Goal: Navigation & Orientation: Find specific page/section

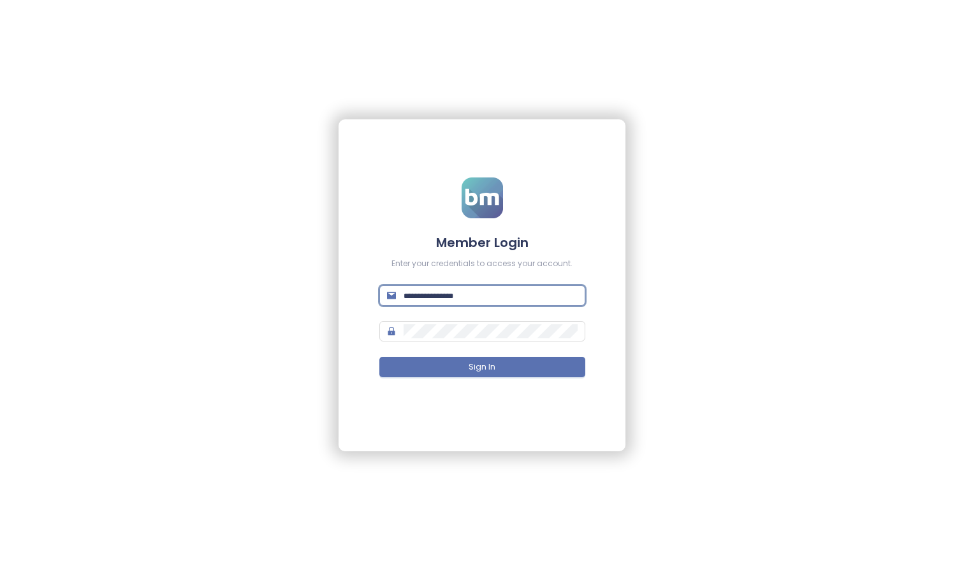
click at [563, 295] on input "text" at bounding box center [491, 295] width 174 height 14
type input "**********"
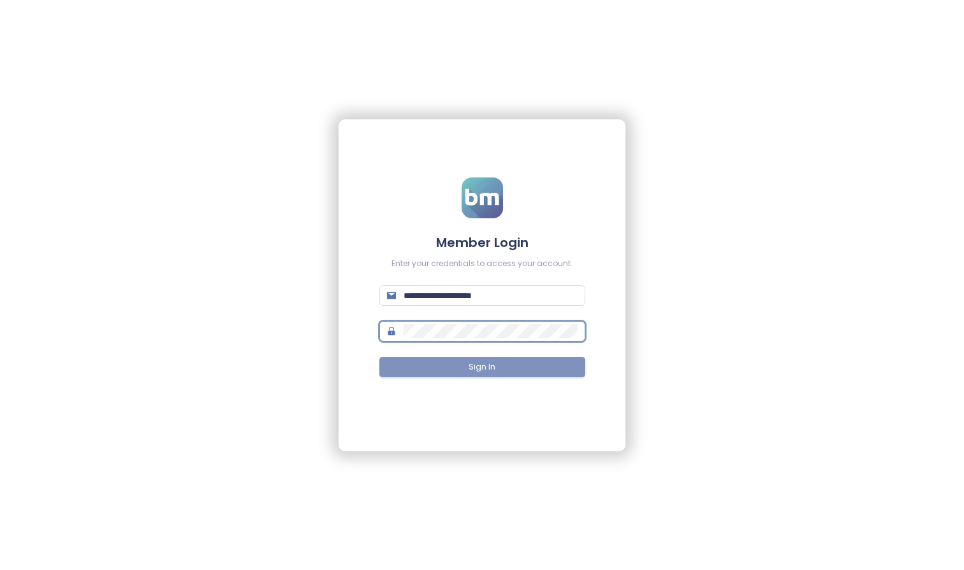
click at [528, 370] on button "Sign In" at bounding box center [483, 367] width 206 height 20
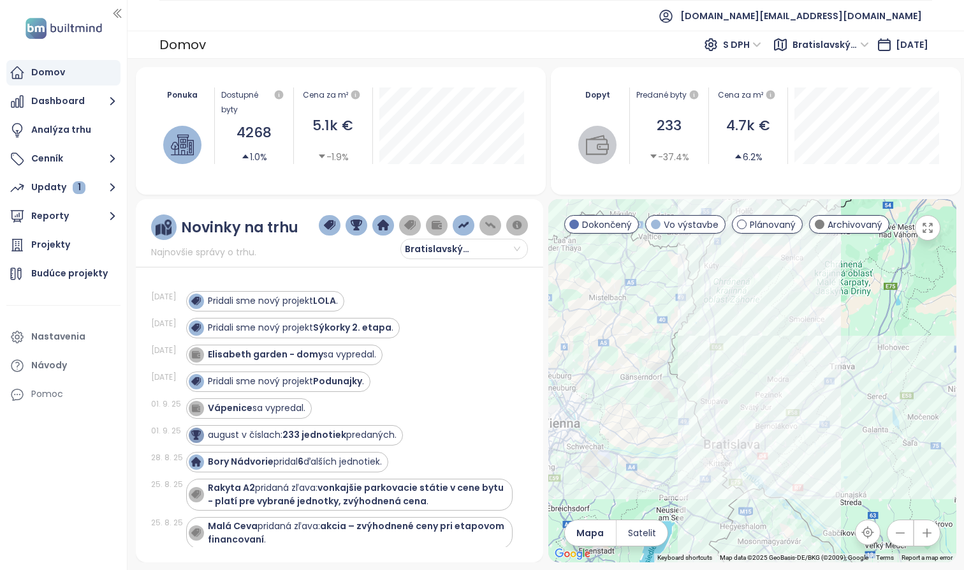
click at [460, 309] on div "Pridali sme nový projekt LOLA ." at bounding box center [349, 301] width 327 height 20
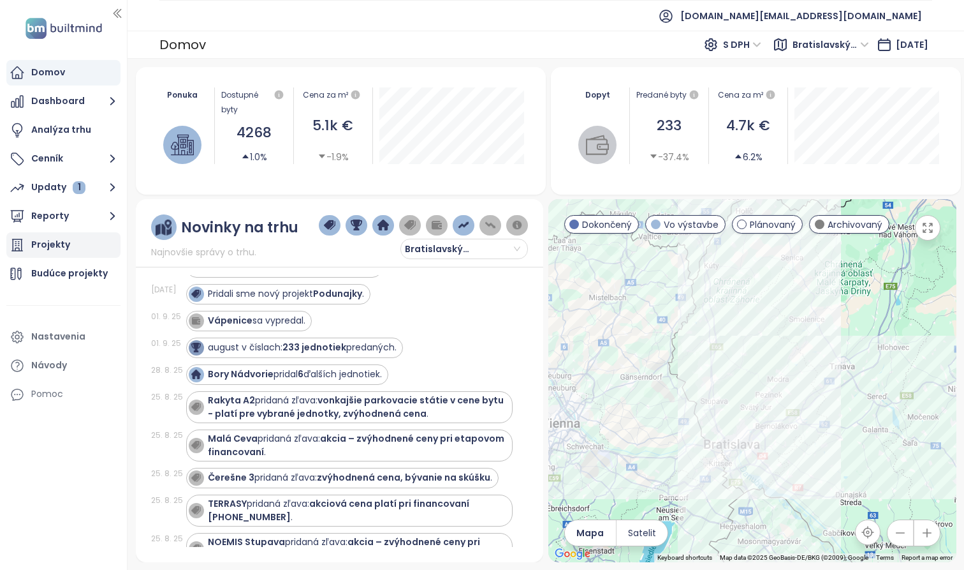
click at [46, 237] on div "Projekty" at bounding box center [50, 245] width 39 height 16
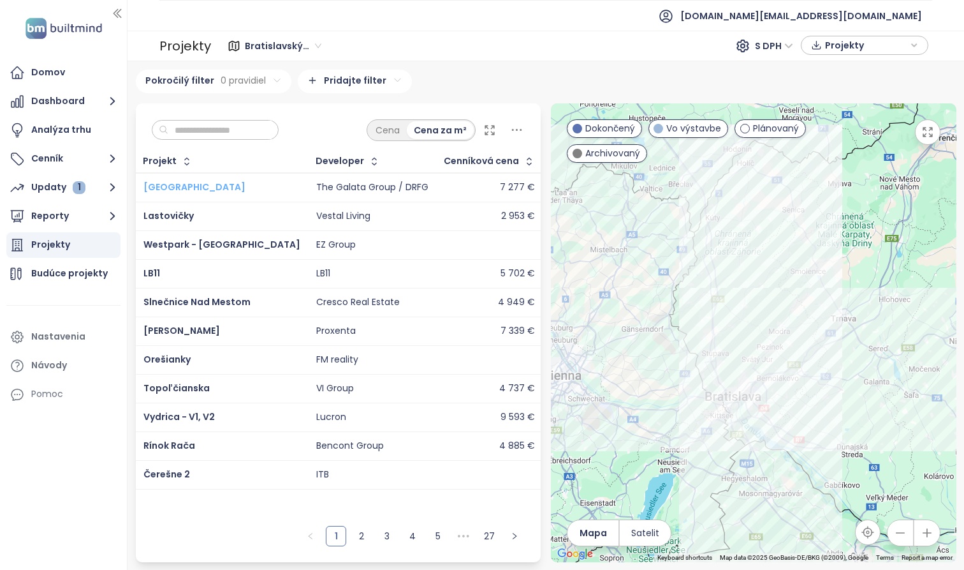
click at [163, 193] on span "[GEOGRAPHIC_DATA]" at bounding box center [195, 187] width 102 height 13
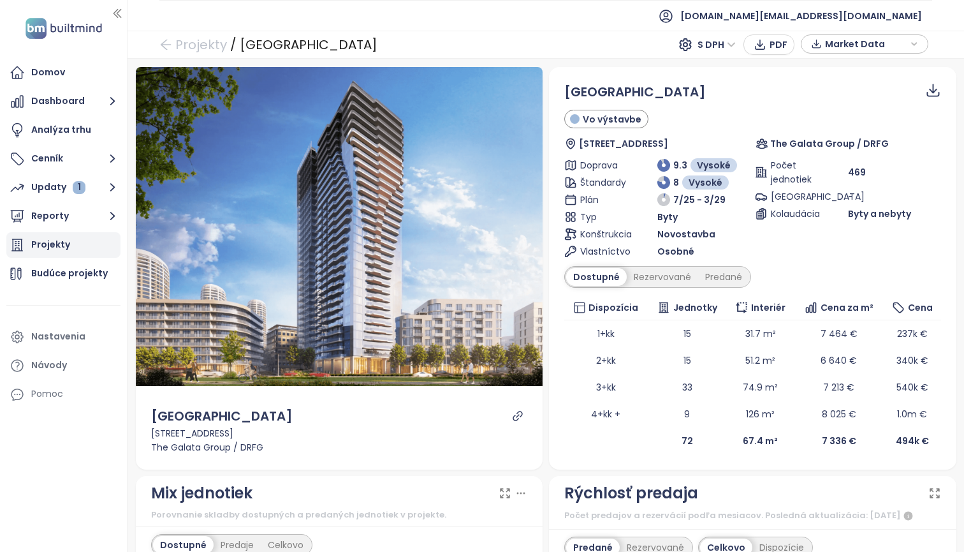
click at [77, 252] on div "Projekty" at bounding box center [63, 245] width 114 height 26
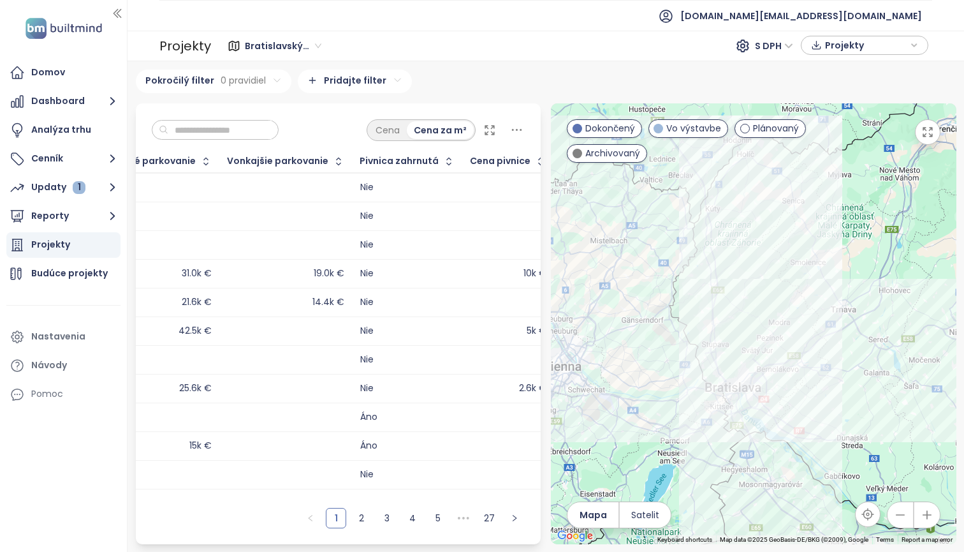
scroll to position [0, 1655]
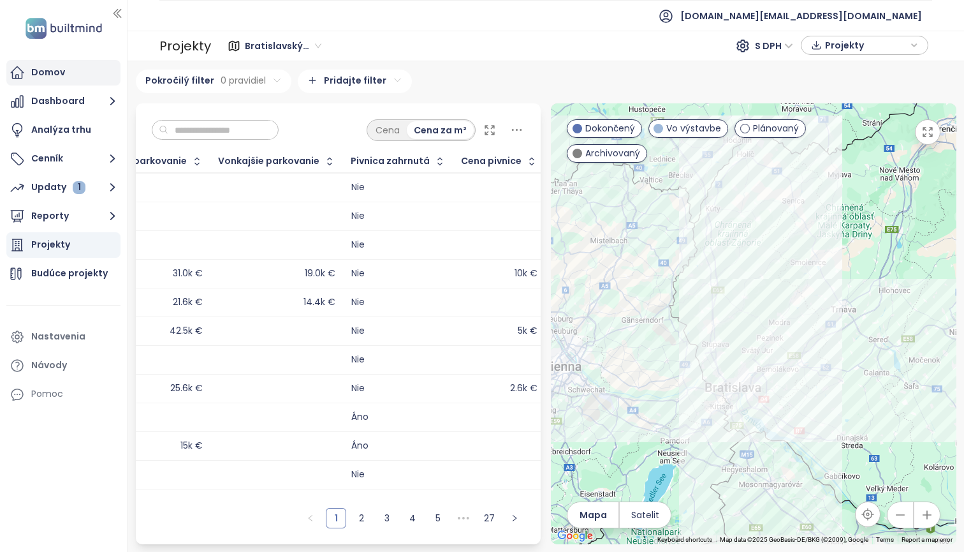
click at [59, 73] on div "Domov" at bounding box center [48, 72] width 34 height 16
